Goal: Task Accomplishment & Management: Use online tool/utility

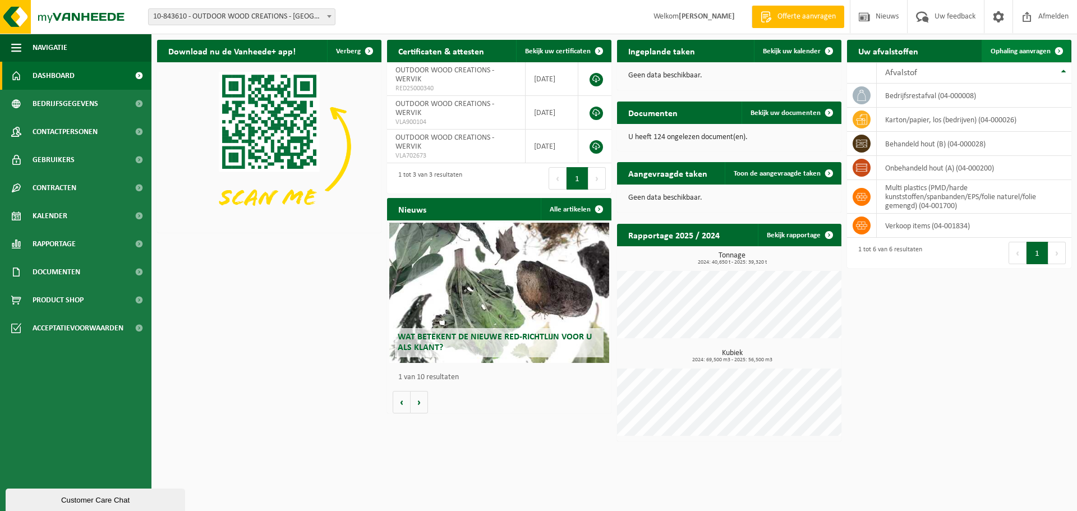
click at [1043, 52] on span "Ophaling aanvragen" at bounding box center [1020, 51] width 60 height 7
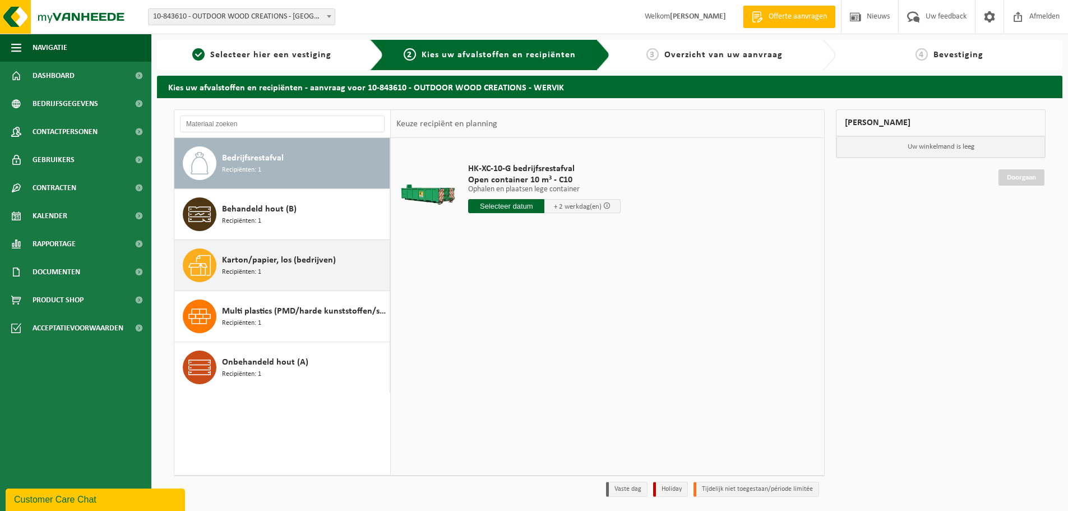
click at [265, 258] on span "Karton/papier, los (bedrijven)" at bounding box center [279, 259] width 114 height 13
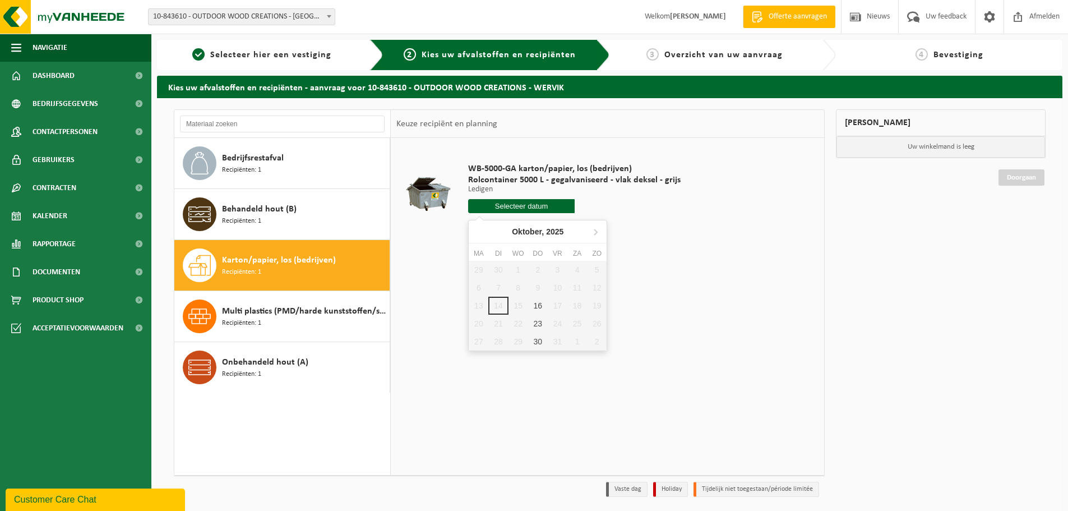
click at [534, 207] on input "text" at bounding box center [521, 206] width 107 height 14
click at [544, 300] on div "16" at bounding box center [538, 306] width 20 height 18
type input "Van 2025-10-16"
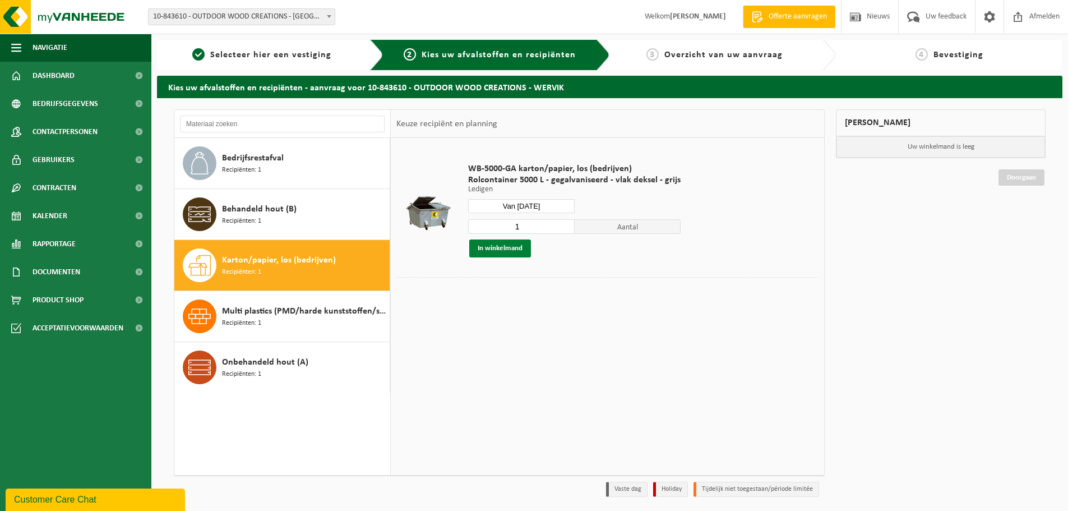
click at [502, 252] on button "In winkelmand" at bounding box center [500, 248] width 62 height 18
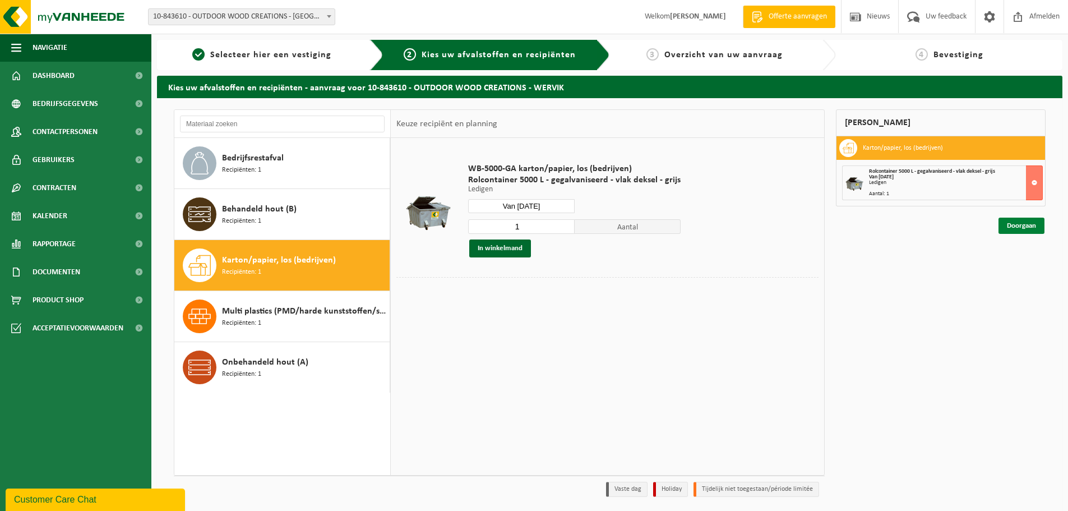
click at [1032, 228] on link "Doorgaan" at bounding box center [1022, 226] width 46 height 16
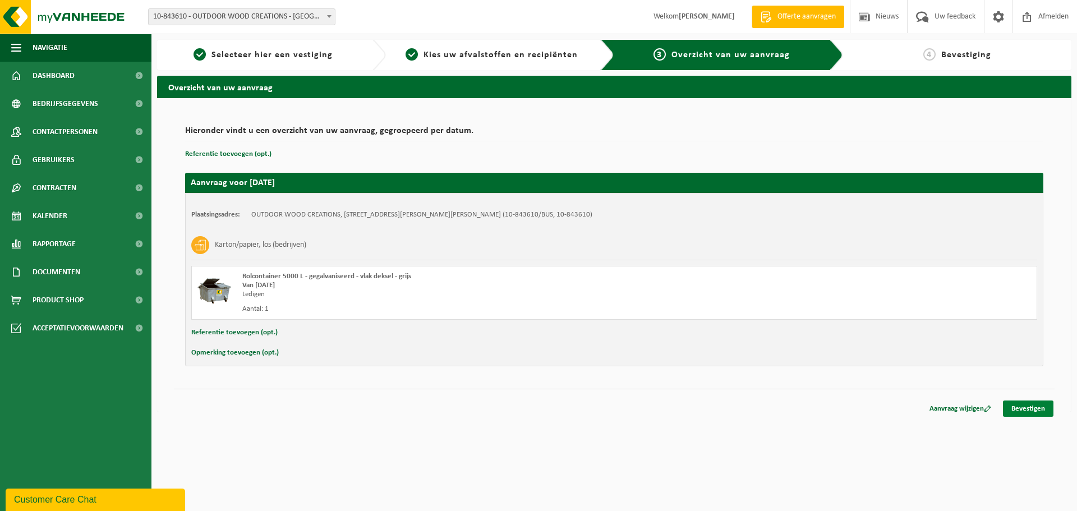
click at [1012, 404] on link "Bevestigen" at bounding box center [1028, 408] width 50 height 16
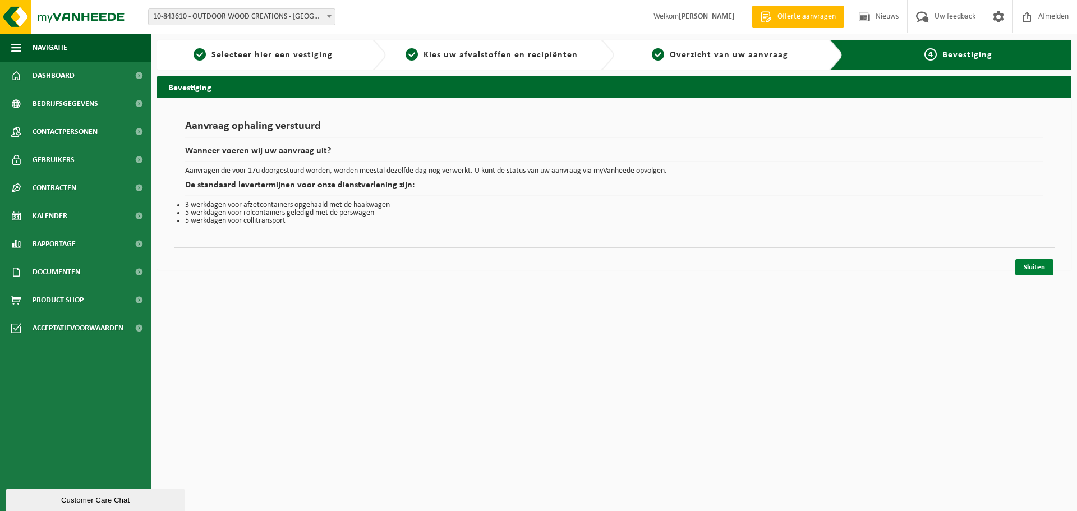
click at [1039, 270] on link "Sluiten" at bounding box center [1034, 267] width 38 height 16
